Goal: Information Seeking & Learning: Learn about a topic

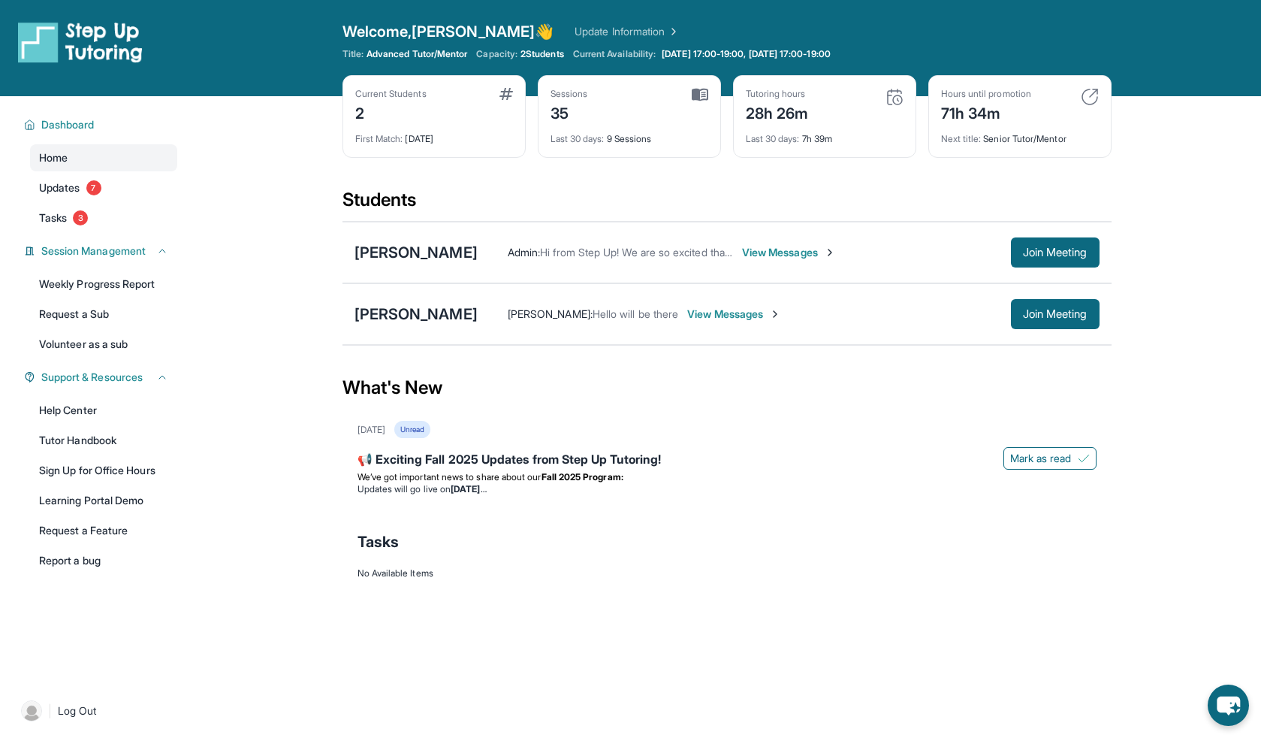
scroll to position [23, 0]
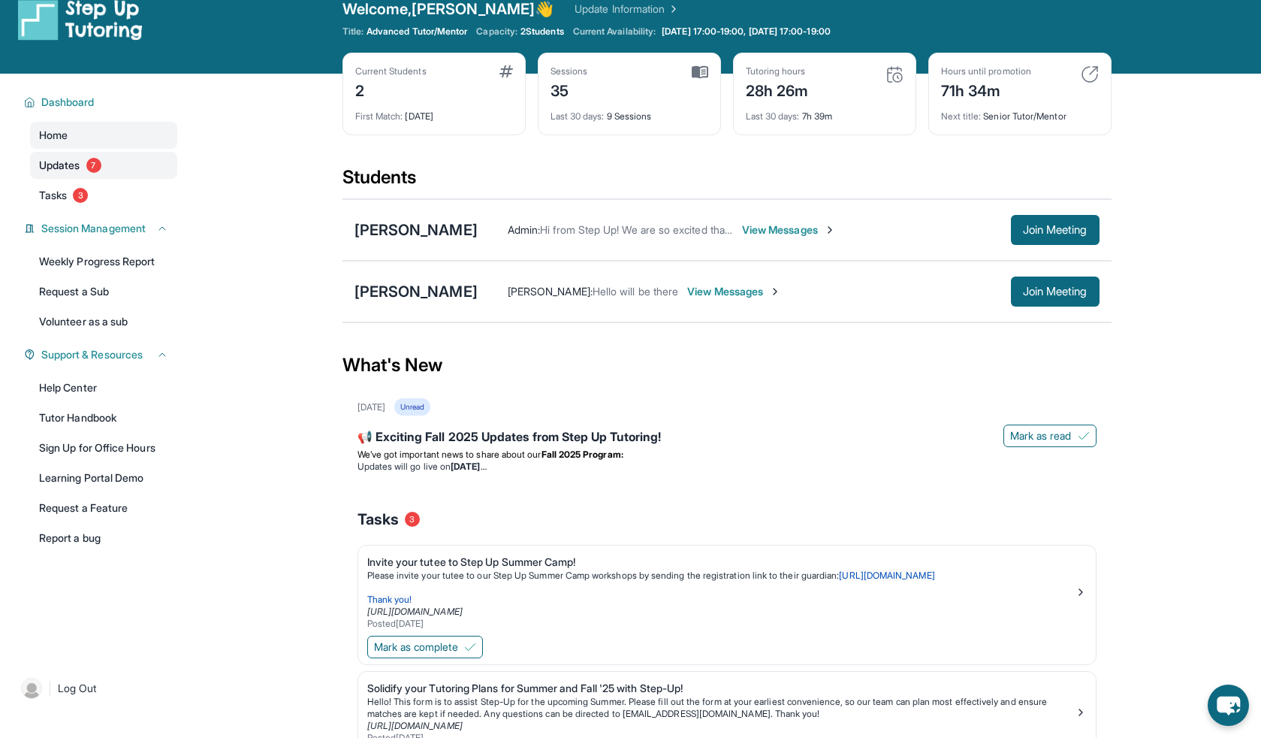
click at [99, 174] on link "Updates 7" at bounding box center [103, 165] width 147 height 27
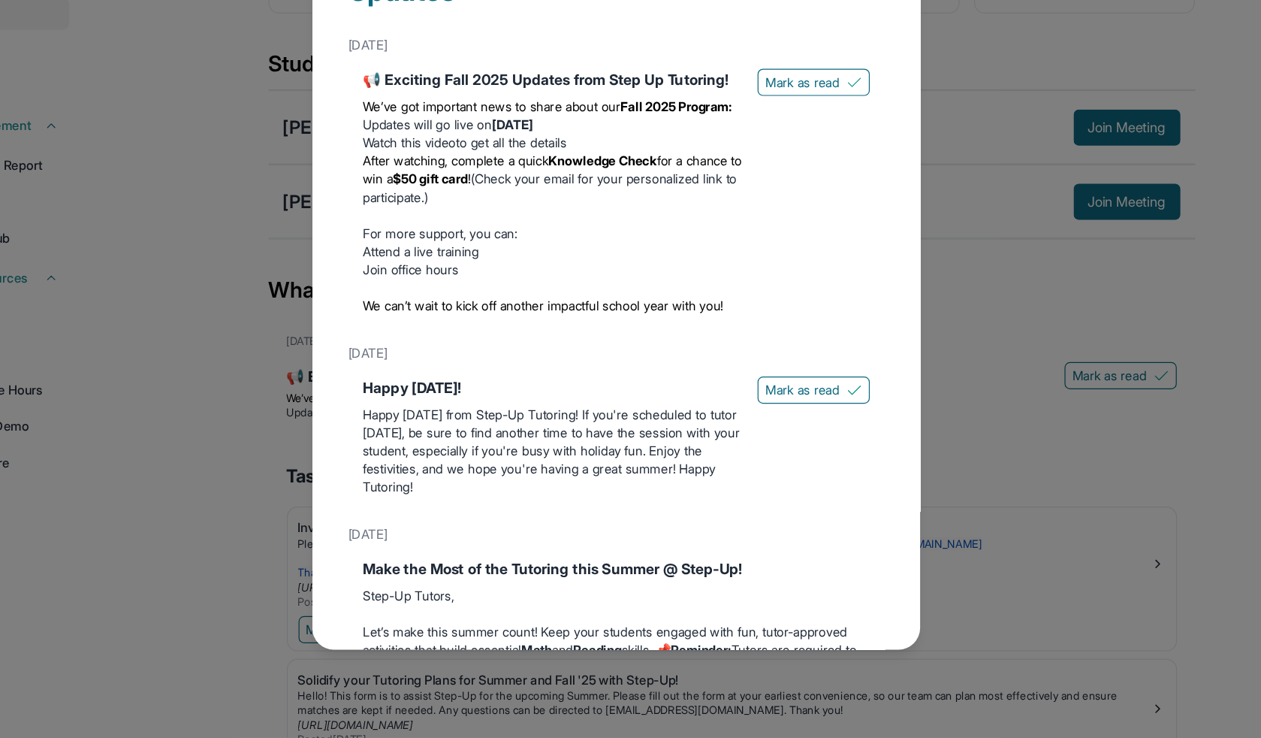
scroll to position [22, 0]
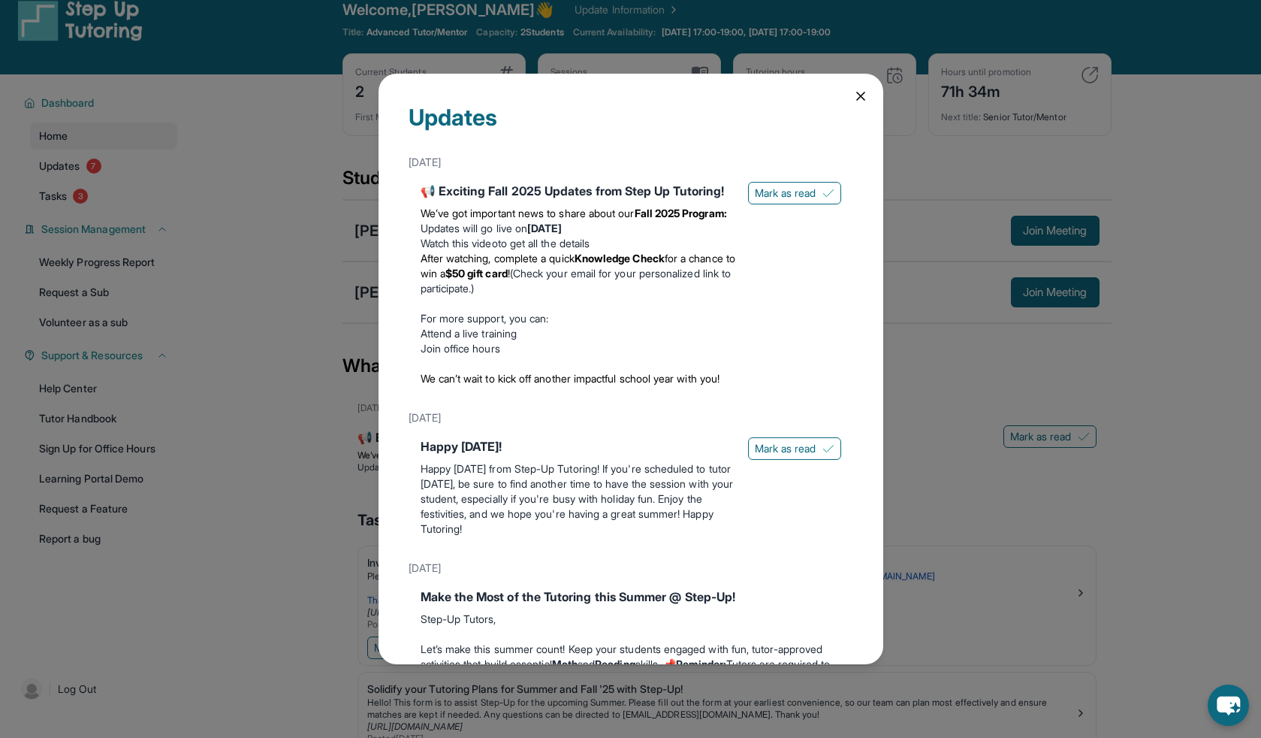
click at [228, 424] on div "Updates [DATE] 📢 Exciting Fall 2025 Updates from Step Up Tutoring! We’ve got im…" at bounding box center [630, 369] width 1261 height 738
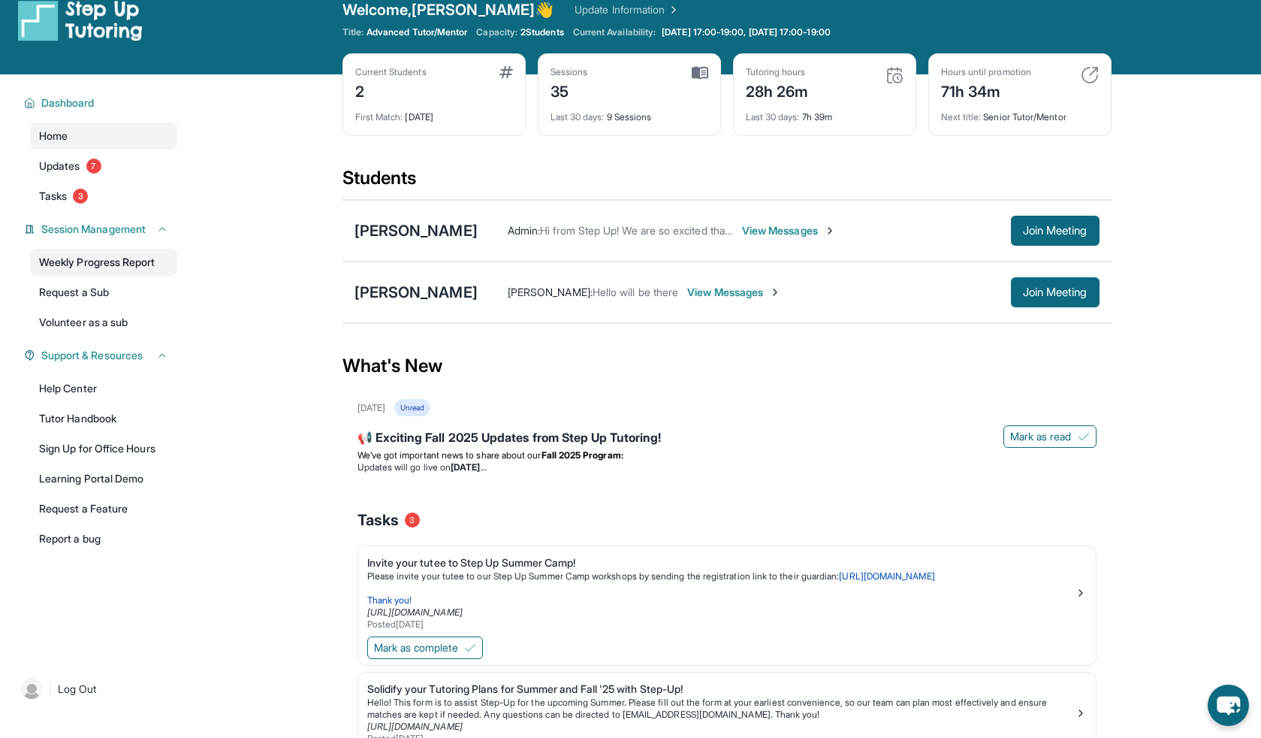
click at [108, 268] on link "Weekly Progress Report" at bounding box center [103, 262] width 147 height 27
click at [143, 325] on link "Volunteer as a sub" at bounding box center [103, 322] width 147 height 27
